Goal: Task Accomplishment & Management: Complete application form

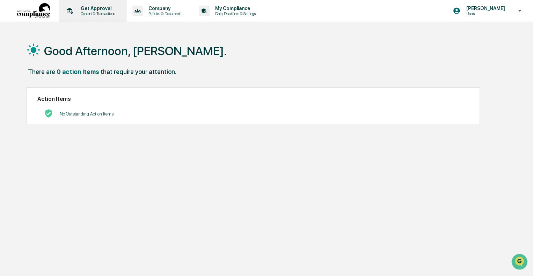
click at [88, 10] on p "Get Approval" at bounding box center [96, 9] width 43 height 6
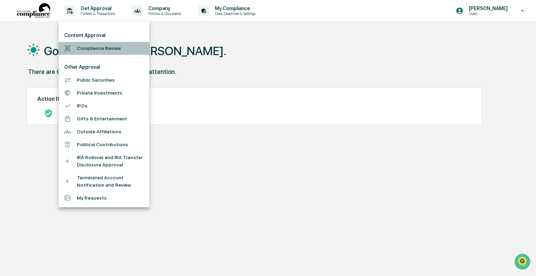
click at [94, 47] on li "Compliance Review" at bounding box center [104, 48] width 91 height 13
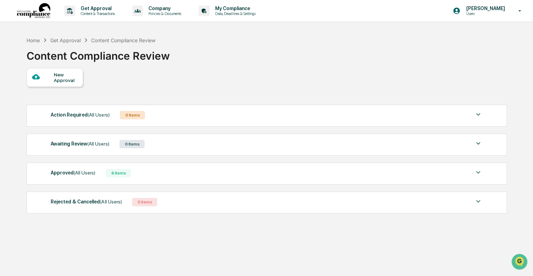
click at [59, 77] on div "New Approval" at bounding box center [65, 77] width 23 height 11
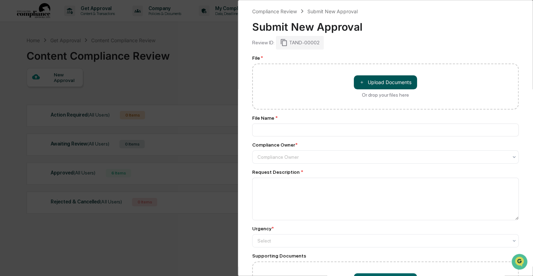
click at [383, 81] on button "＋ Upload Documents" at bounding box center [385, 82] width 63 height 14
type input "**********"
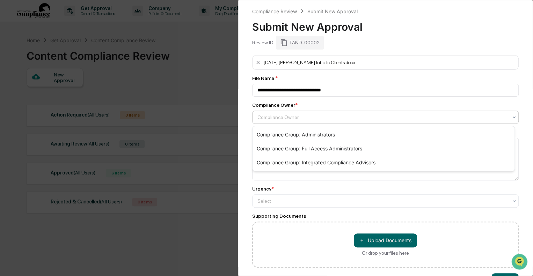
click at [266, 116] on div at bounding box center [382, 117] width 250 height 7
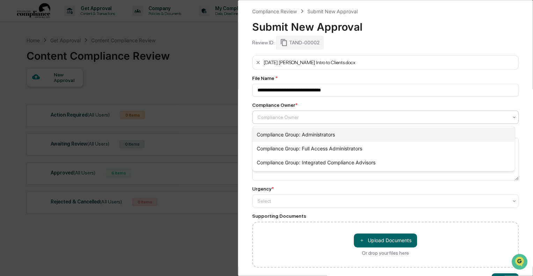
click at [306, 134] on div "Compliance Group: Administrators" at bounding box center [383, 135] width 262 height 14
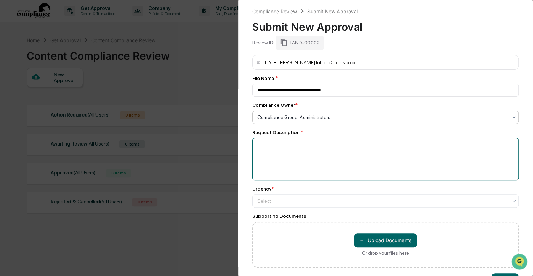
click at [262, 145] on textarea at bounding box center [385, 159] width 266 height 43
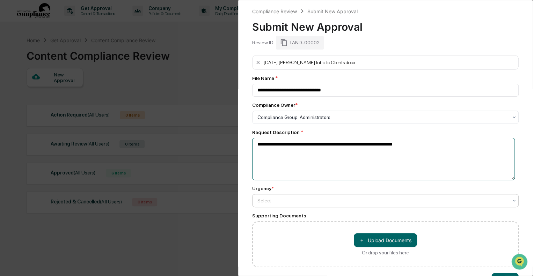
type textarea "**********"
click at [278, 204] on div at bounding box center [382, 200] width 250 height 7
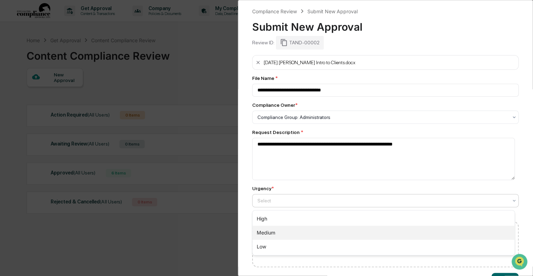
click at [275, 231] on div "Medium" at bounding box center [383, 233] width 262 height 14
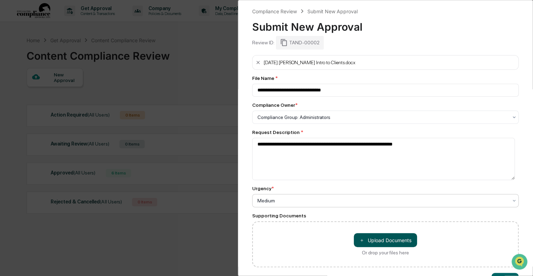
click at [383, 242] on button "＋ Upload Documents" at bounding box center [385, 240] width 63 height 14
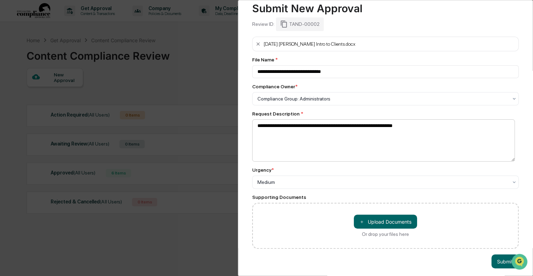
scroll to position [27, 0]
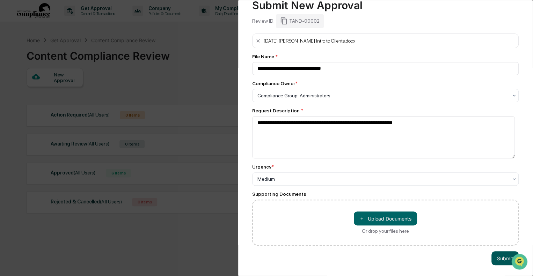
click at [500, 252] on button "Submit" at bounding box center [504, 258] width 27 height 14
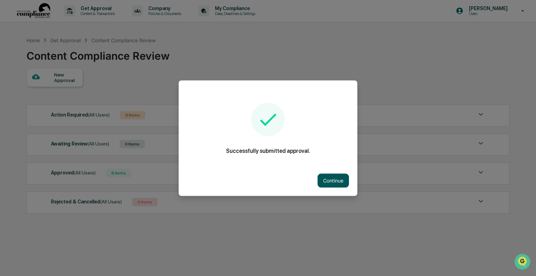
click at [330, 179] on button "Continue" at bounding box center [333, 181] width 31 height 14
